Goal: Task Accomplishment & Management: Complete application form

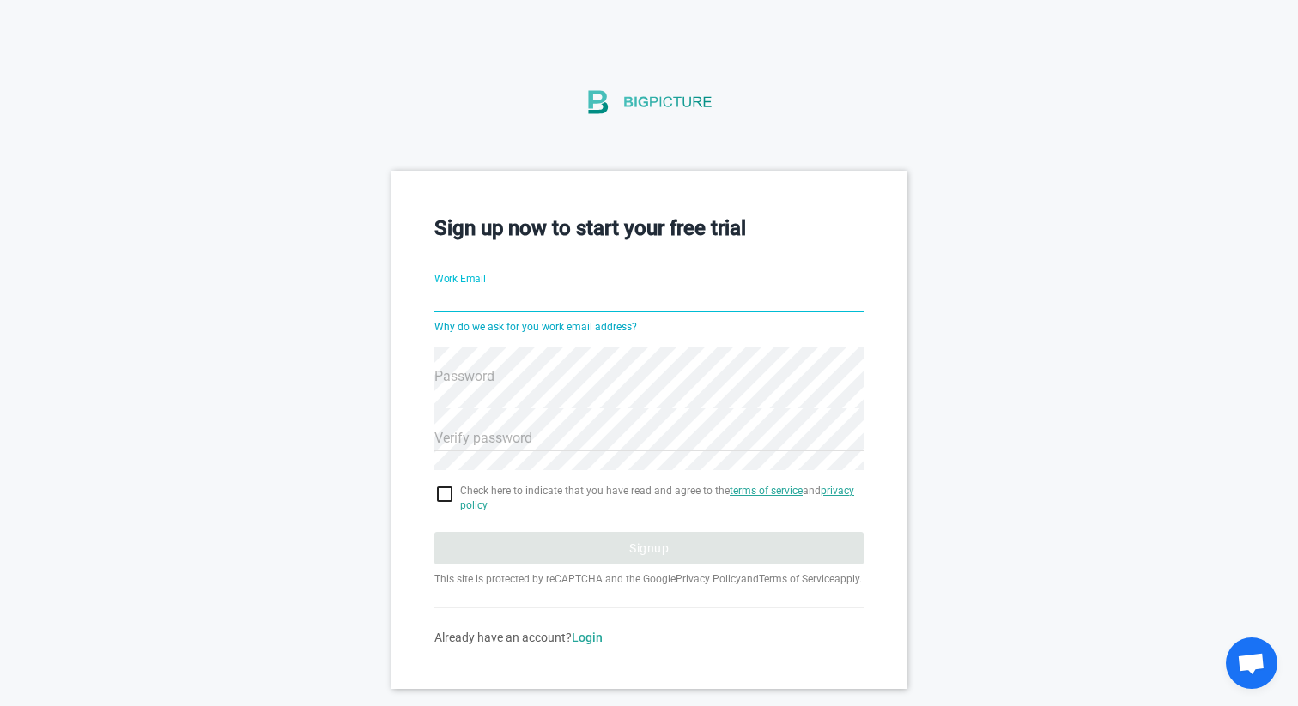
click at [527, 299] on input "Work Email" at bounding box center [648, 301] width 429 height 62
drag, startPoint x: 623, startPoint y: 304, endPoint x: 509, endPoint y: 306, distance: 114.2
click at [509, 306] on input "[PERSON_NAME][EMAIL_ADDRESS][DOMAIN_NAME]" at bounding box center [648, 301] width 429 height 62
type input "[EMAIL_ADDRESS][DOMAIN_NAME]"
click at [532, 389] on hr at bounding box center [648, 389] width 429 height 1
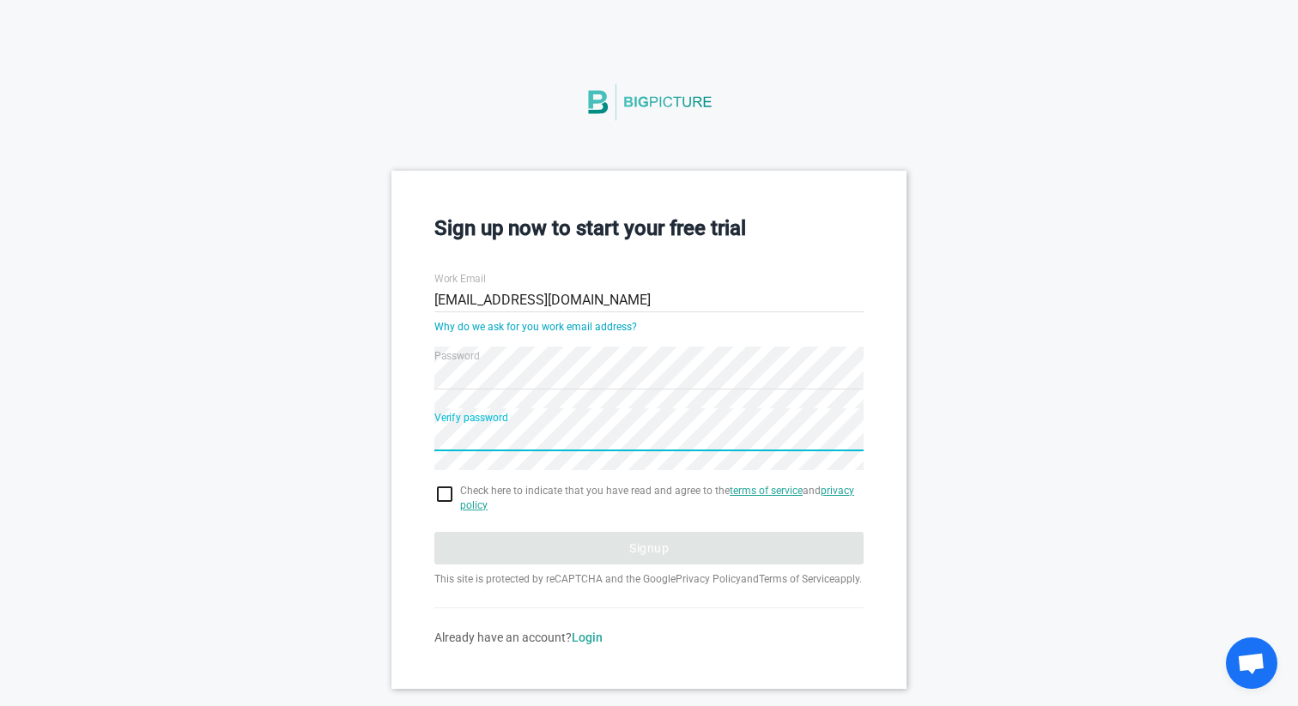
click at [445, 496] on input "checkbox" at bounding box center [648, 494] width 429 height 21
checkbox input "true"
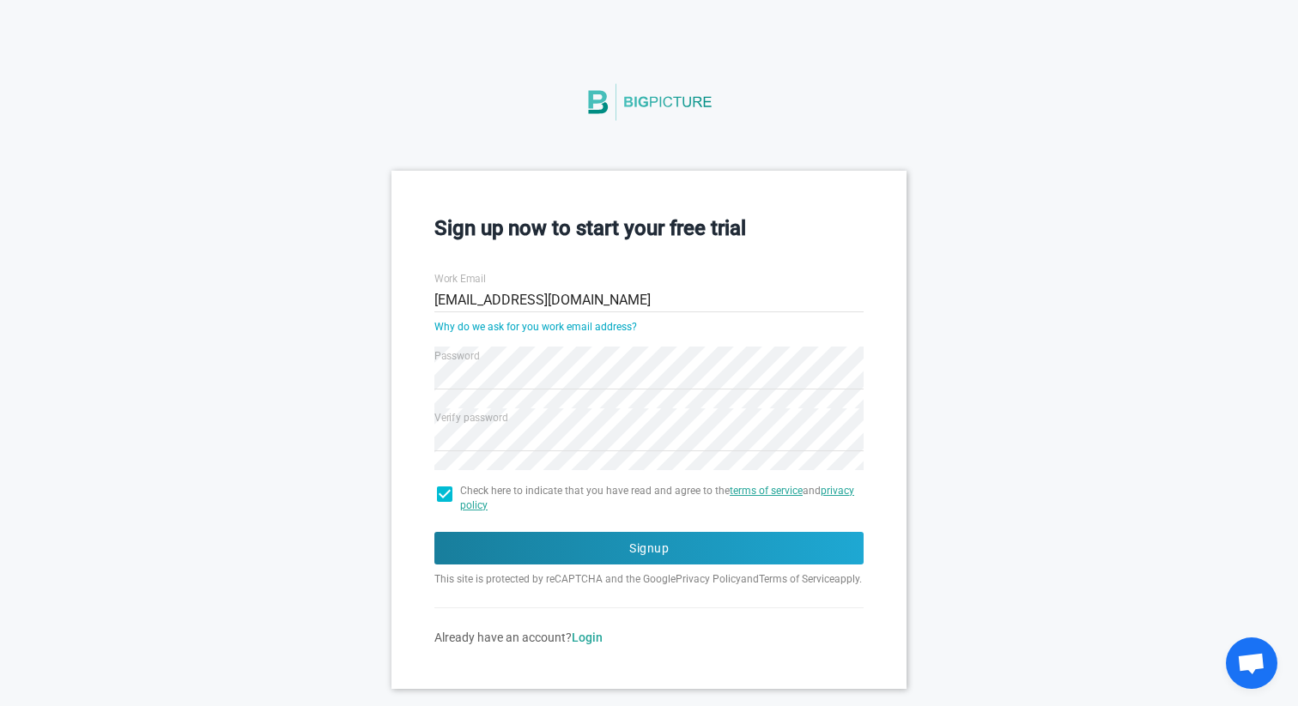
scroll to position [44, 0]
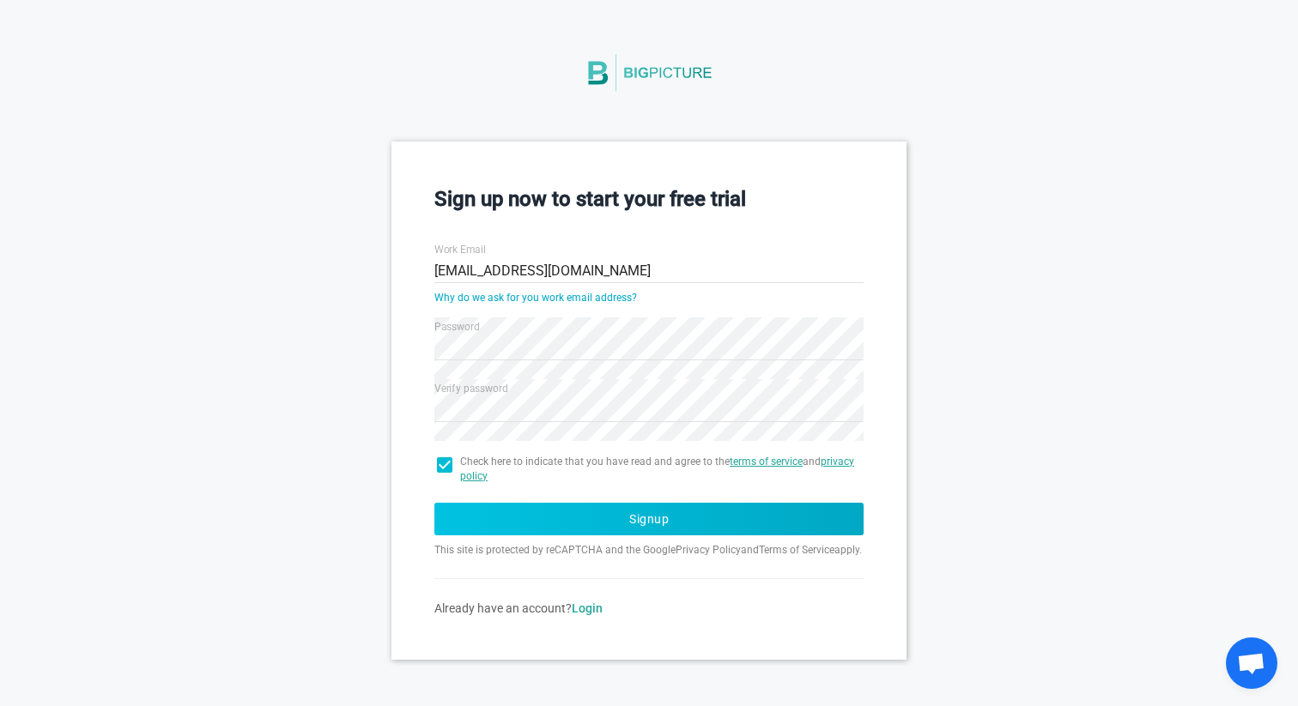
click at [560, 503] on button "Signup" at bounding box center [648, 519] width 429 height 33
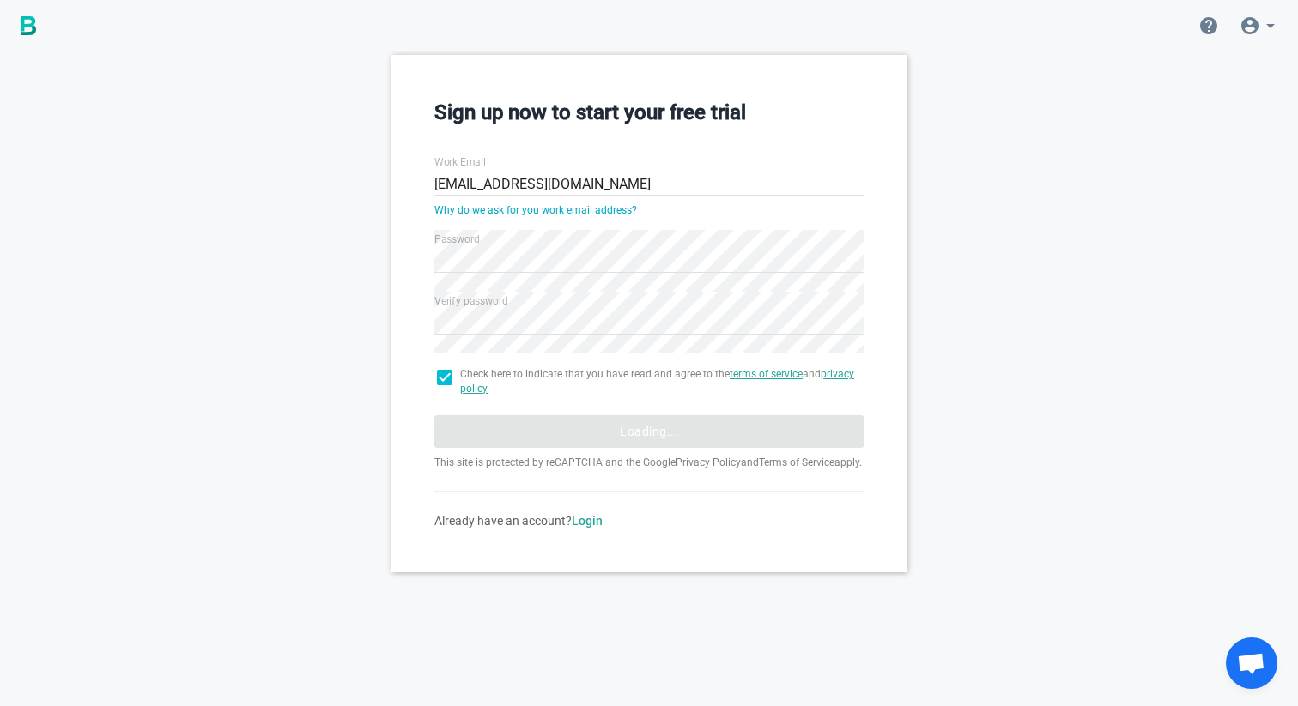
scroll to position [0, 0]
